Goal: Go to known website: Access a specific website the user already knows

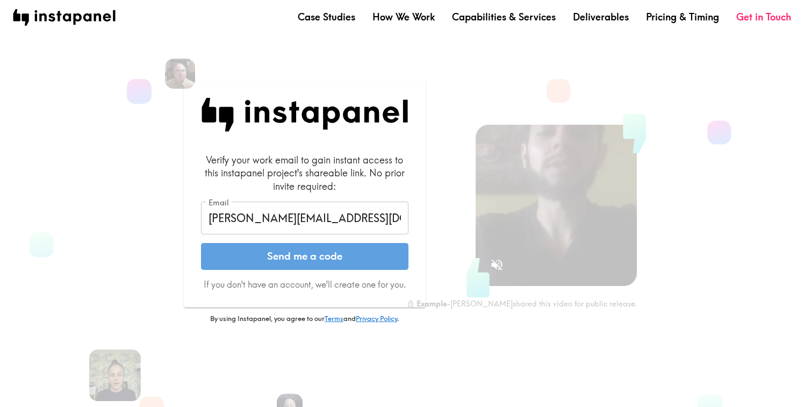
click at [339, 259] on button "Send me a code" at bounding box center [304, 256] width 207 height 27
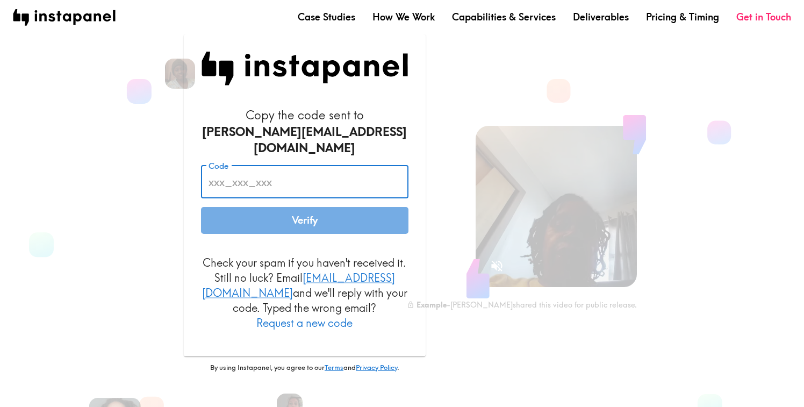
click at [245, 174] on input "Code" at bounding box center [304, 181] width 207 height 33
paste input "tKB_JKR_JqL"
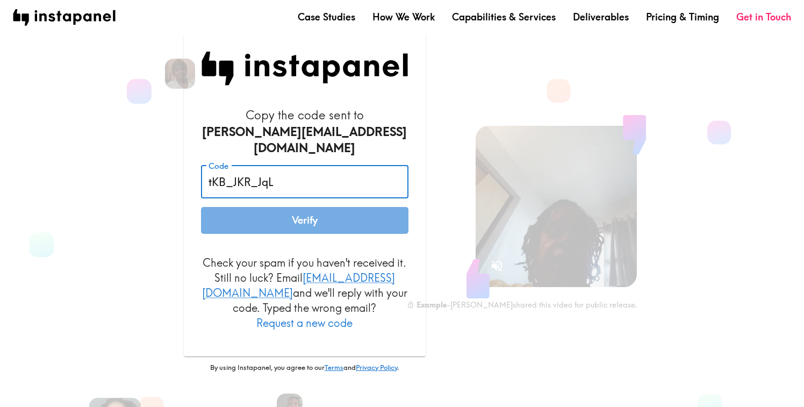
type input "tKB_JKR_JqL"
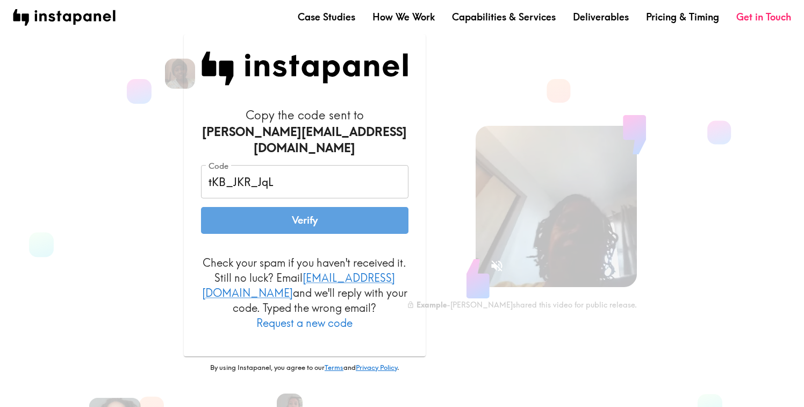
click at [328, 210] on button "Verify" at bounding box center [304, 220] width 207 height 27
